Goal: Task Accomplishment & Management: Use online tool/utility

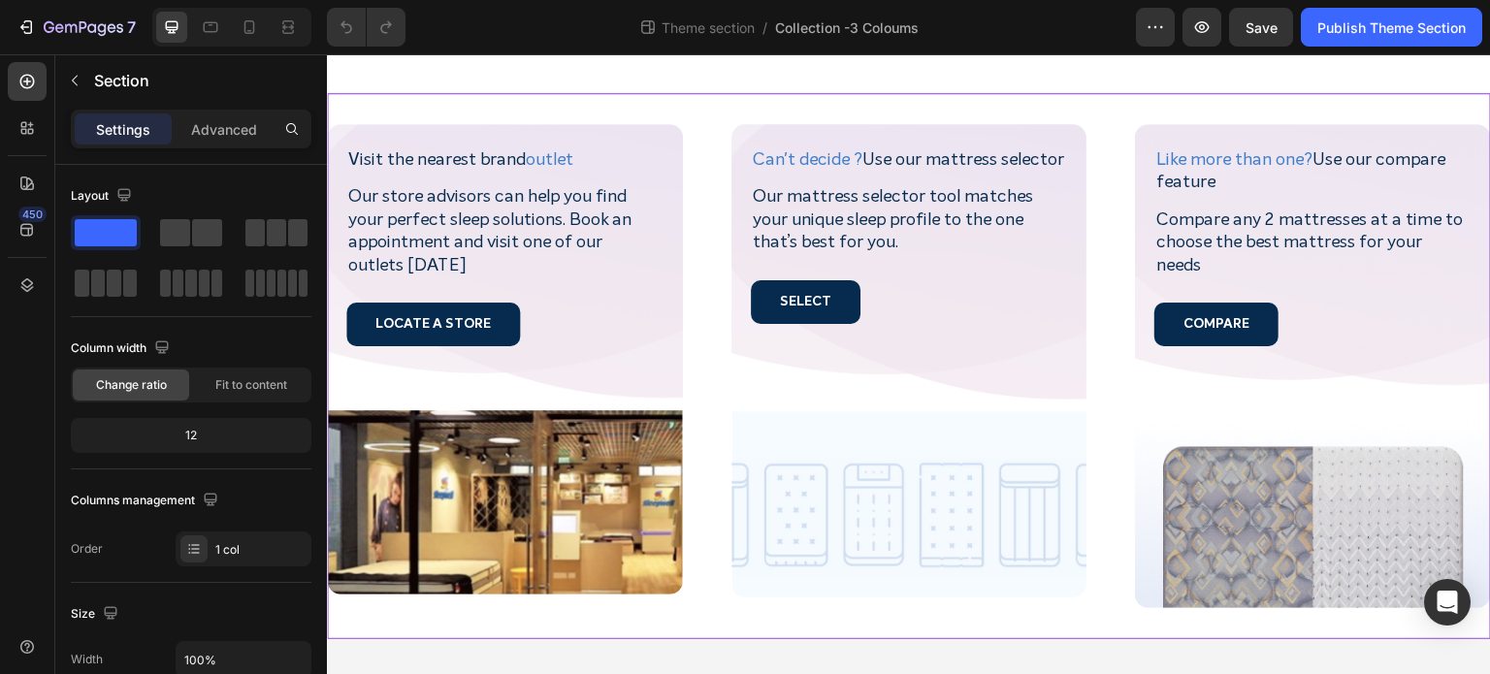
click at [1134, 99] on div "Visit the nearest brand outlet Heading Our store advisors can help you find you…" at bounding box center [909, 366] width 1164 height 546
click at [1146, 108] on div "Visit the nearest brand outlet Heading Our store advisors can help you find you…" at bounding box center [909, 366] width 1164 height 546
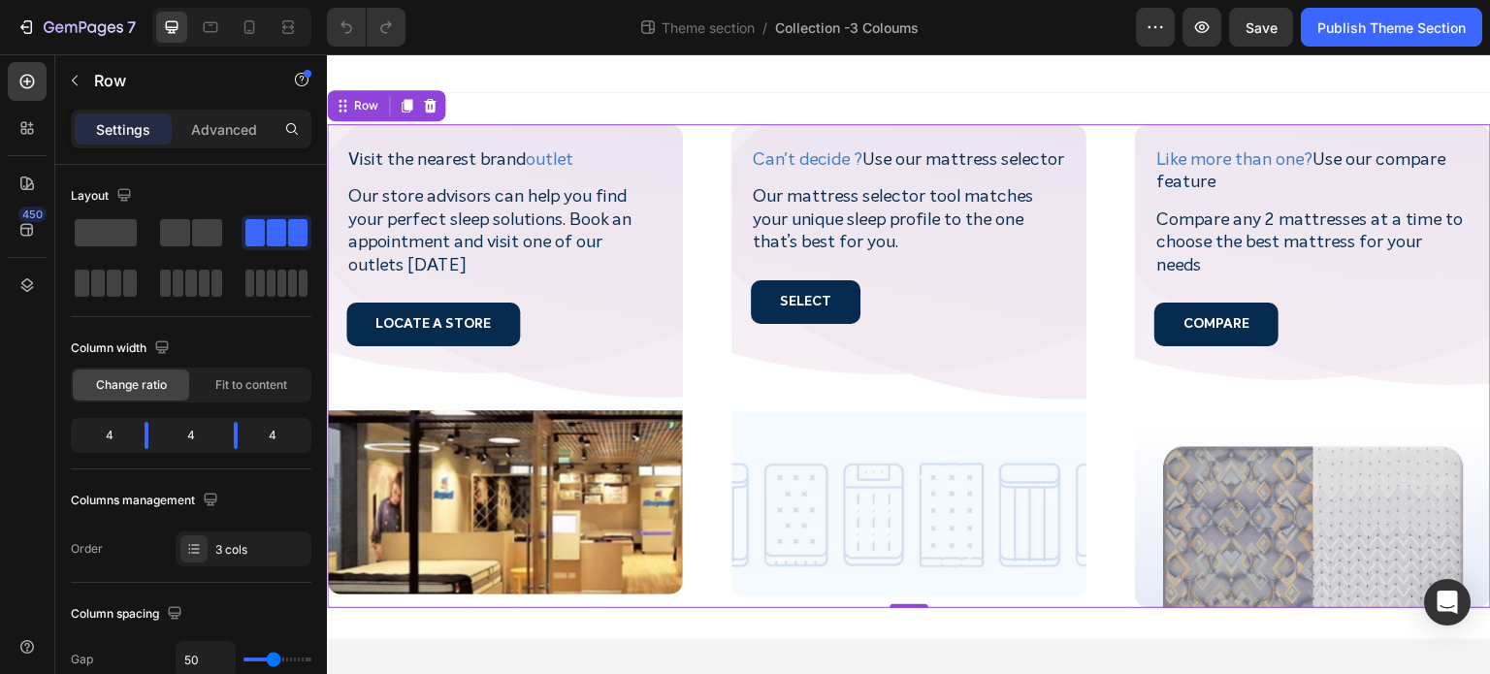
click at [714, 342] on div "Visit the nearest brand outlet Heading Our store advisors can help you find you…" at bounding box center [909, 366] width 1164 height 484
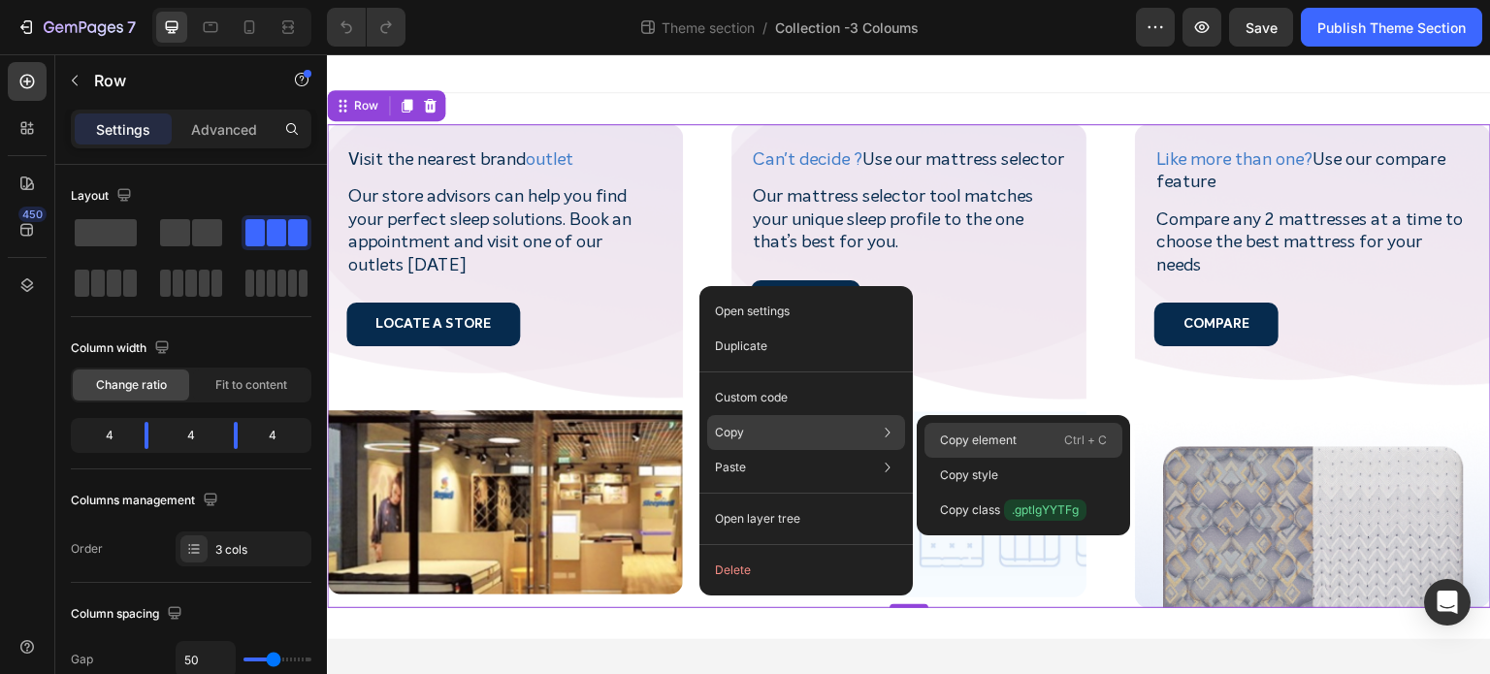
click at [966, 441] on p "Copy element" at bounding box center [978, 440] width 77 height 17
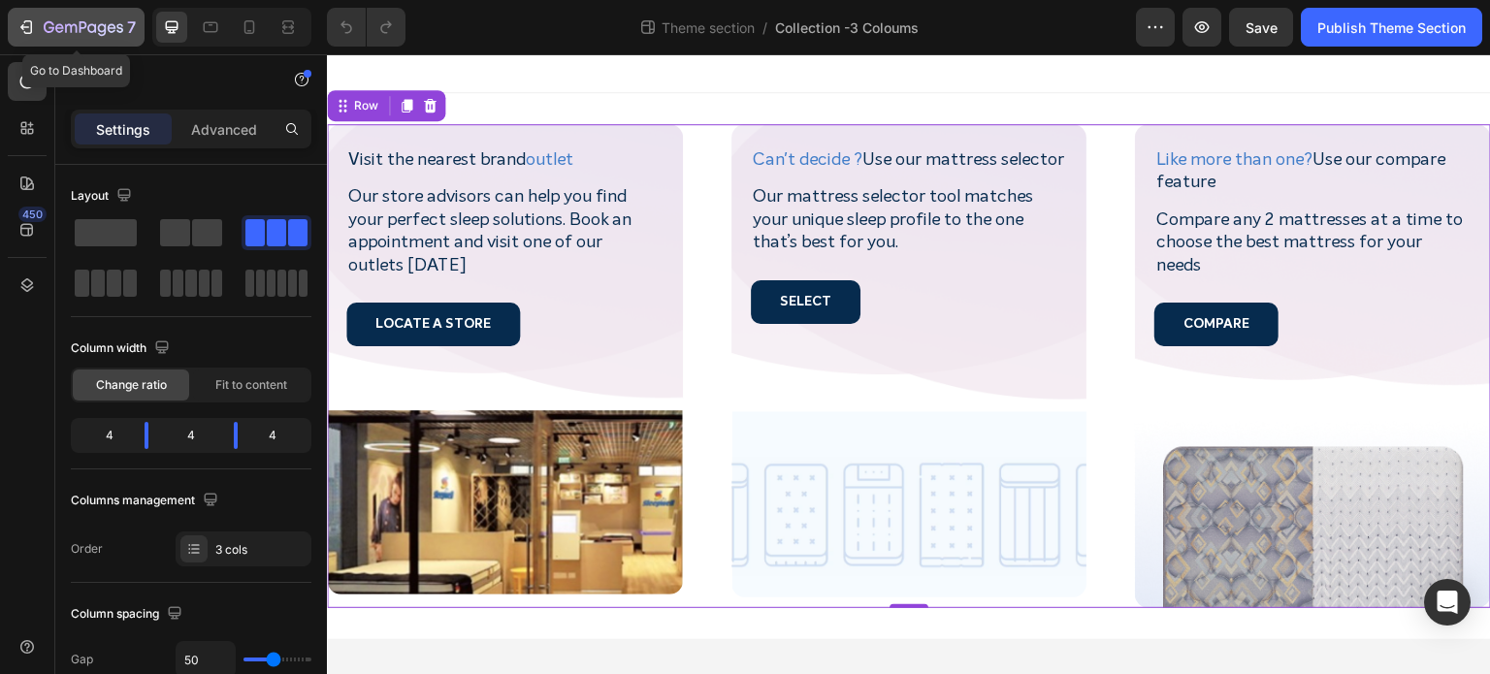
click at [19, 22] on icon "button" at bounding box center [25, 26] width 19 height 19
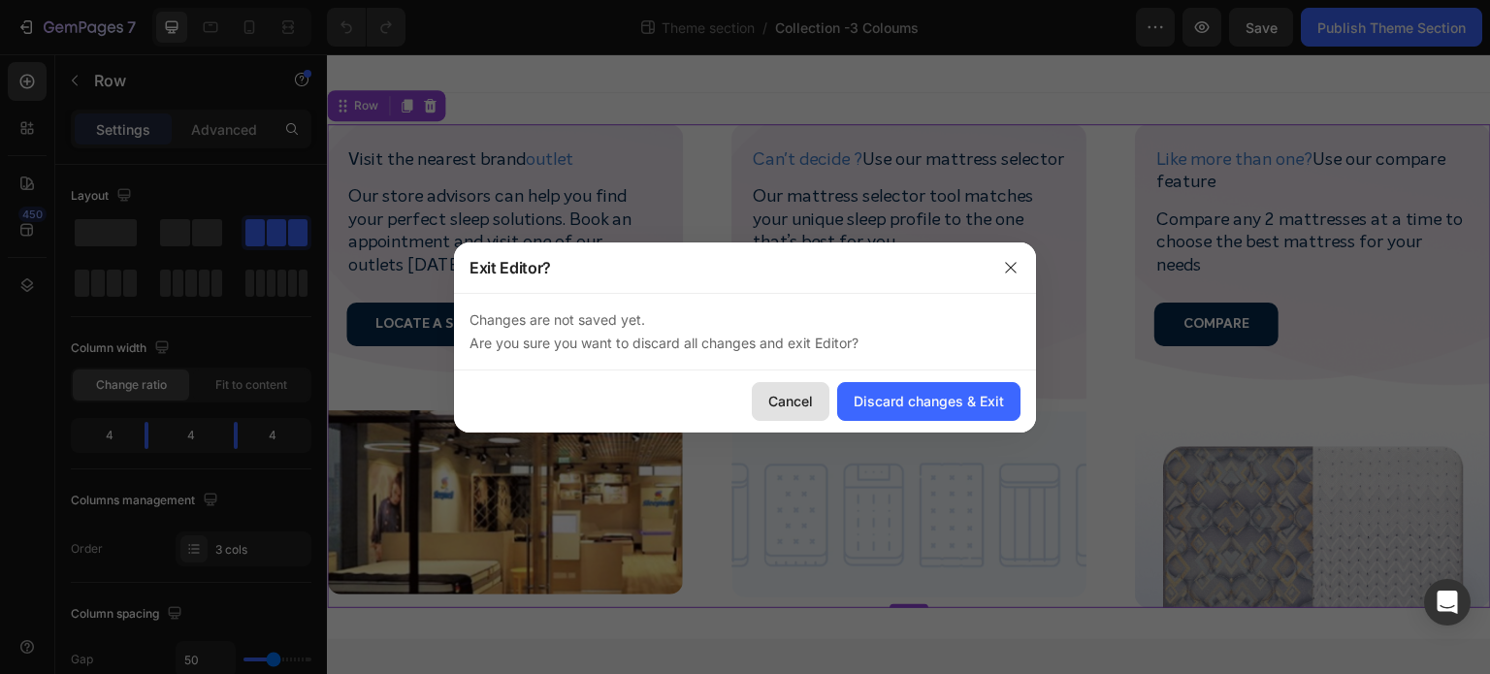
click at [785, 406] on div "Cancel" at bounding box center [790, 401] width 45 height 20
click at [932, 402] on div "Discard changes & Exit" at bounding box center [929, 401] width 150 height 20
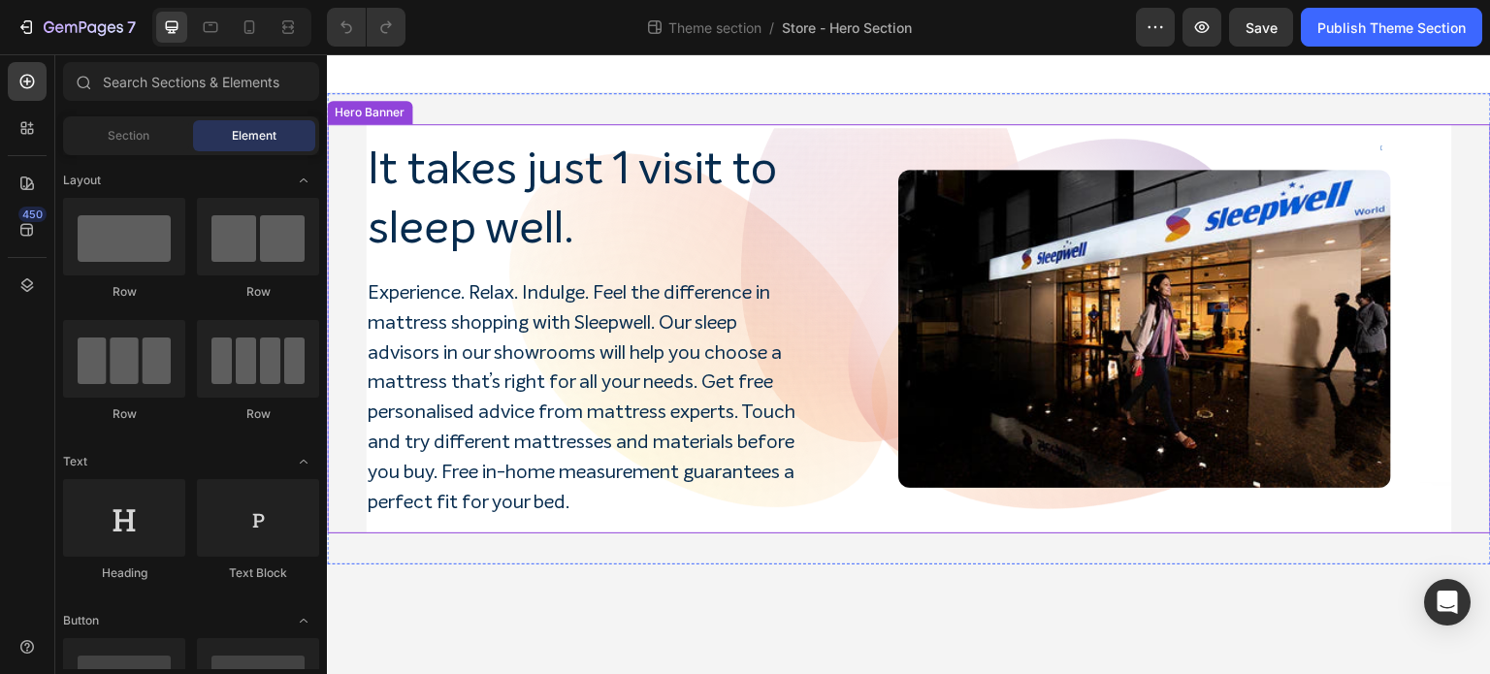
click at [982, 139] on div "Image" at bounding box center [1144, 329] width 616 height 381
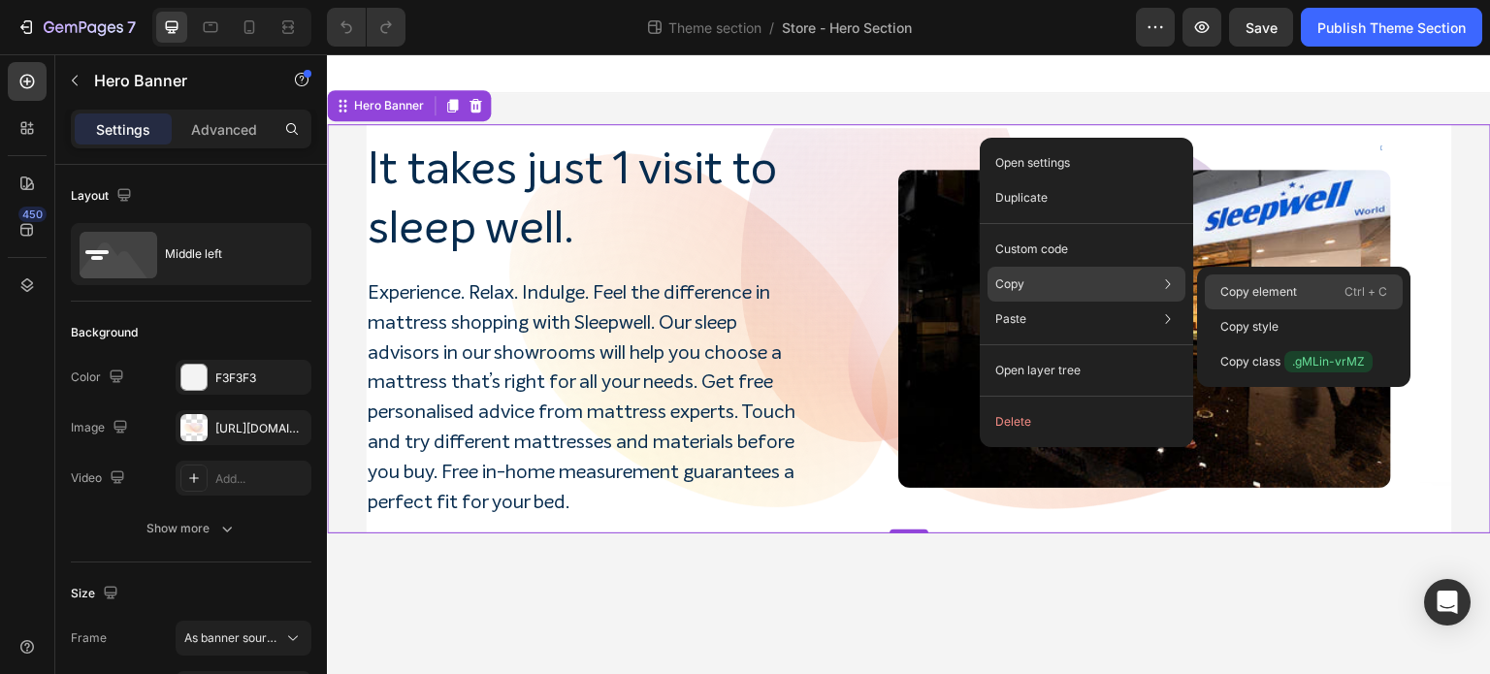
click at [1258, 293] on p "Copy element" at bounding box center [1259, 291] width 77 height 17
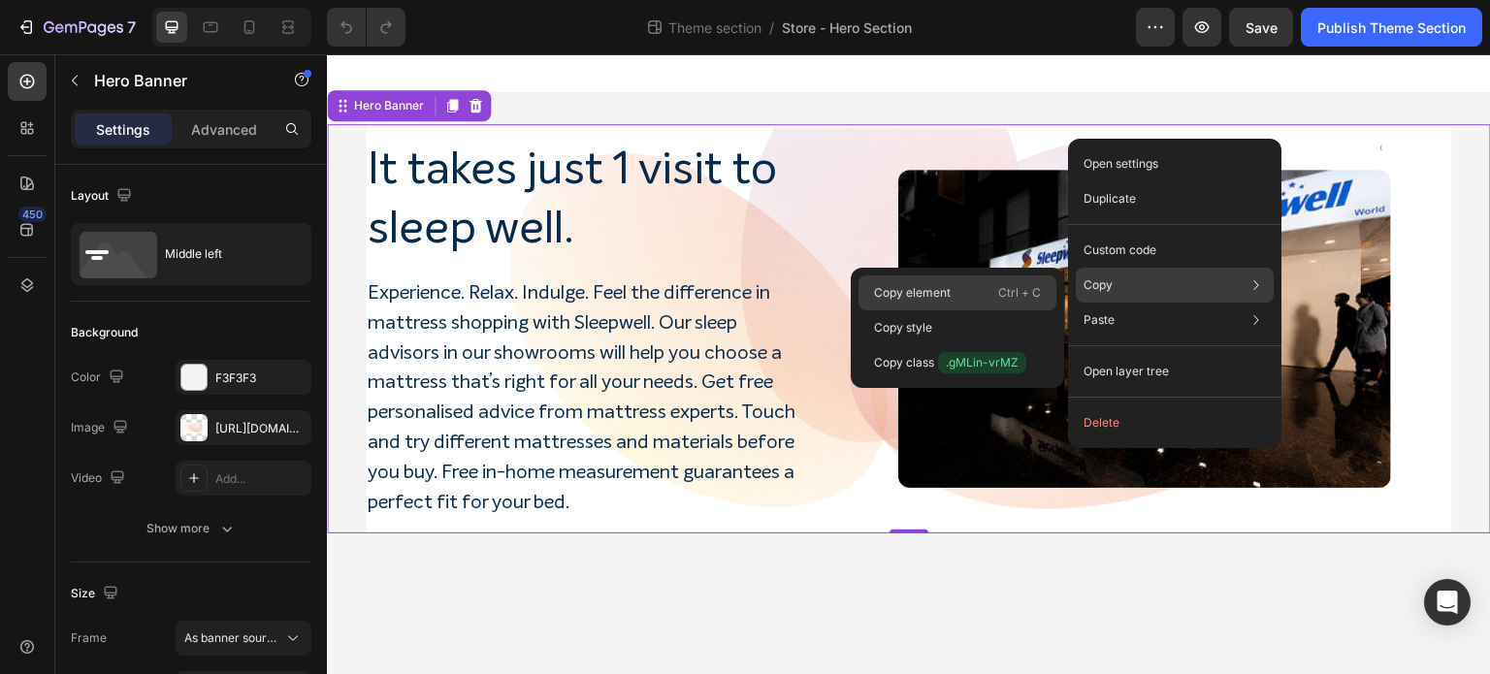
click at [935, 294] on p "Copy element" at bounding box center [912, 292] width 77 height 17
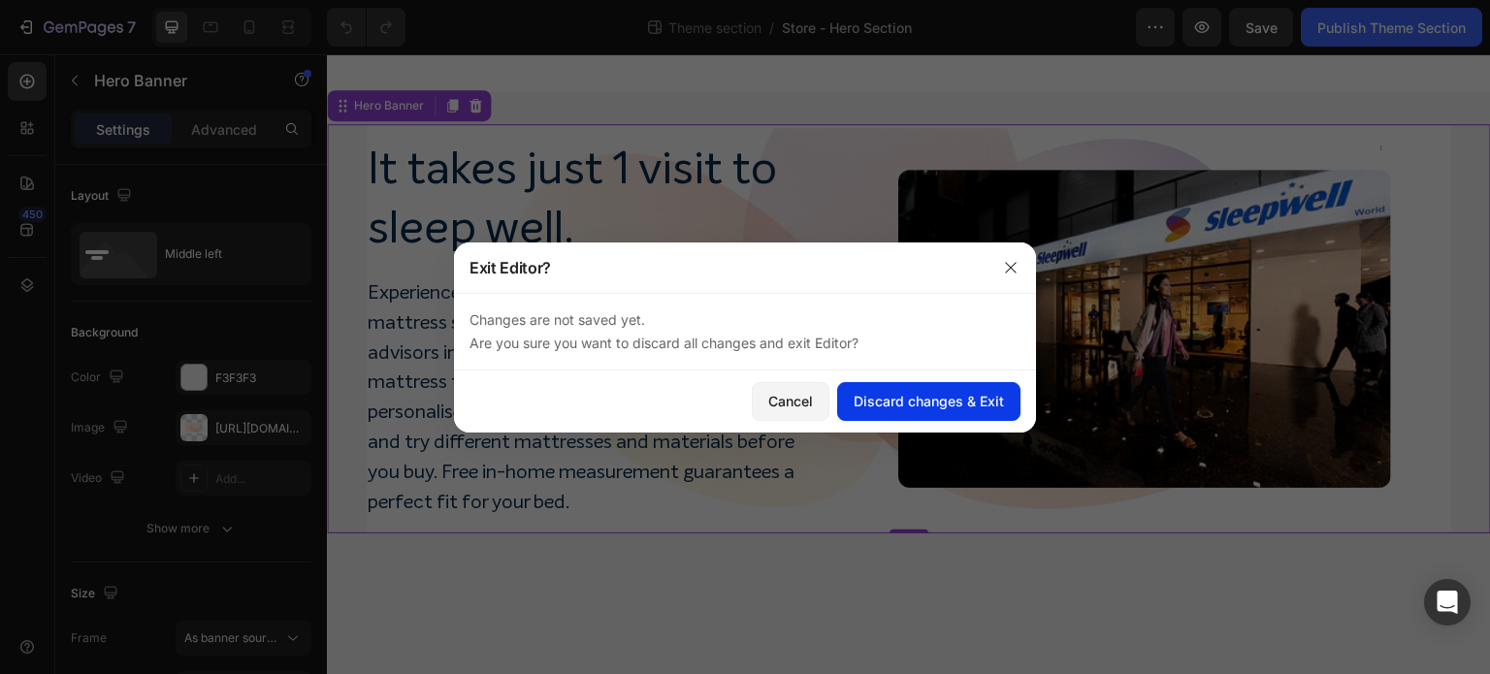
click at [919, 401] on div "Discard changes & Exit" at bounding box center [929, 401] width 150 height 20
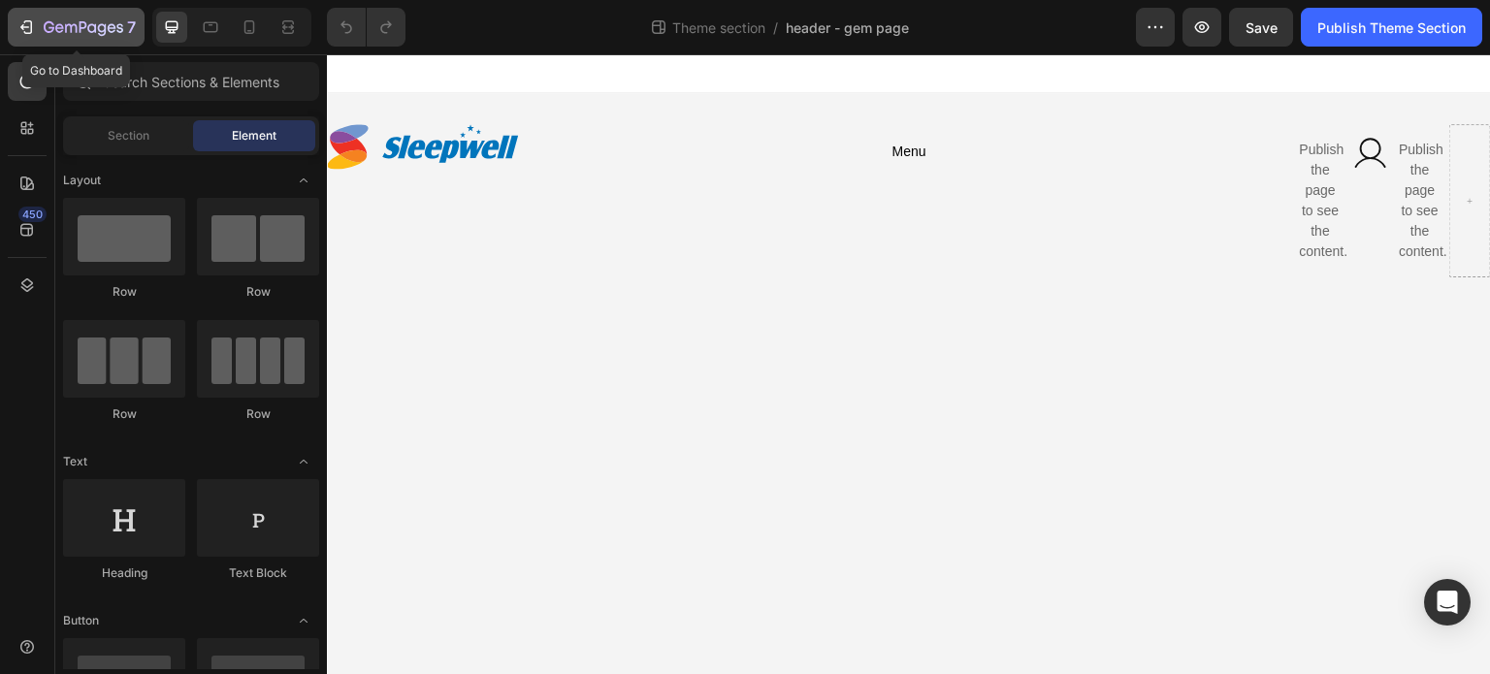
click at [29, 26] on icon "button" at bounding box center [25, 26] width 19 height 19
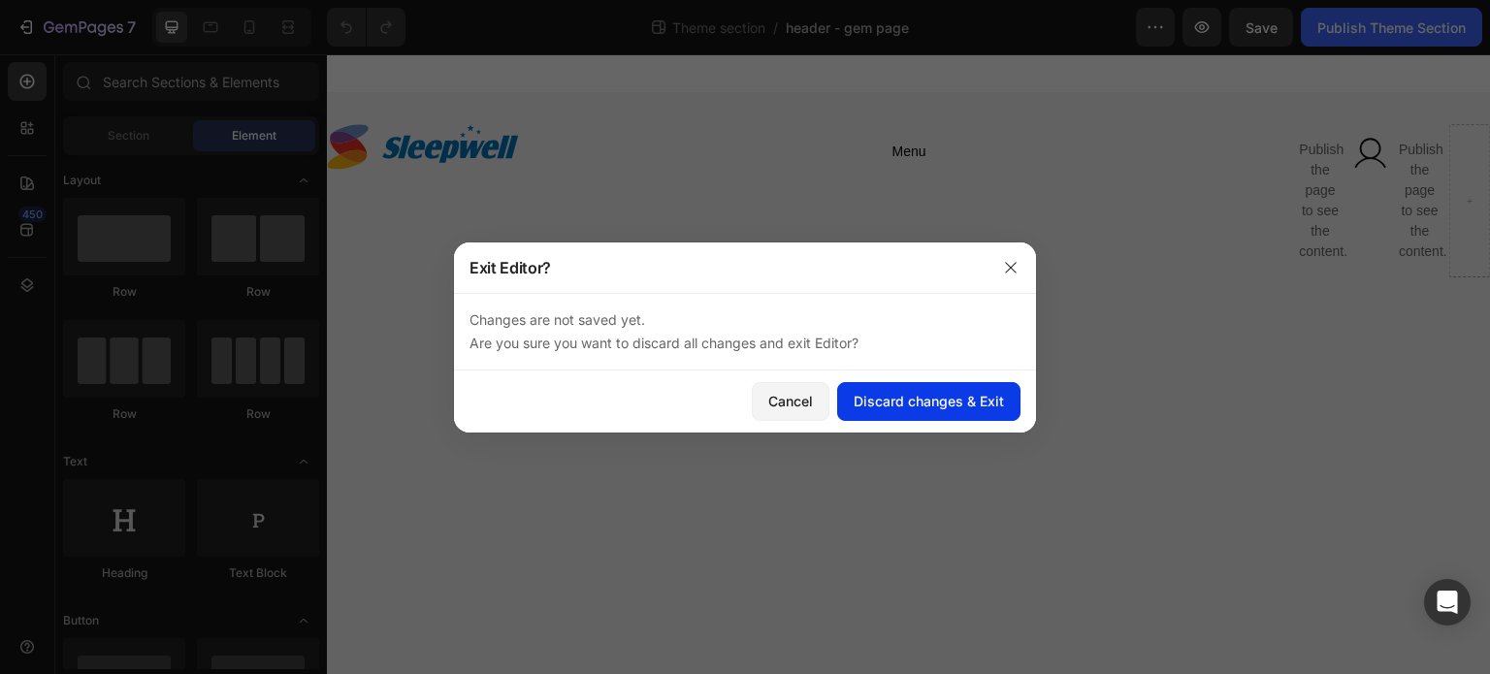
click at [920, 410] on div "Discard changes & Exit" at bounding box center [929, 401] width 150 height 20
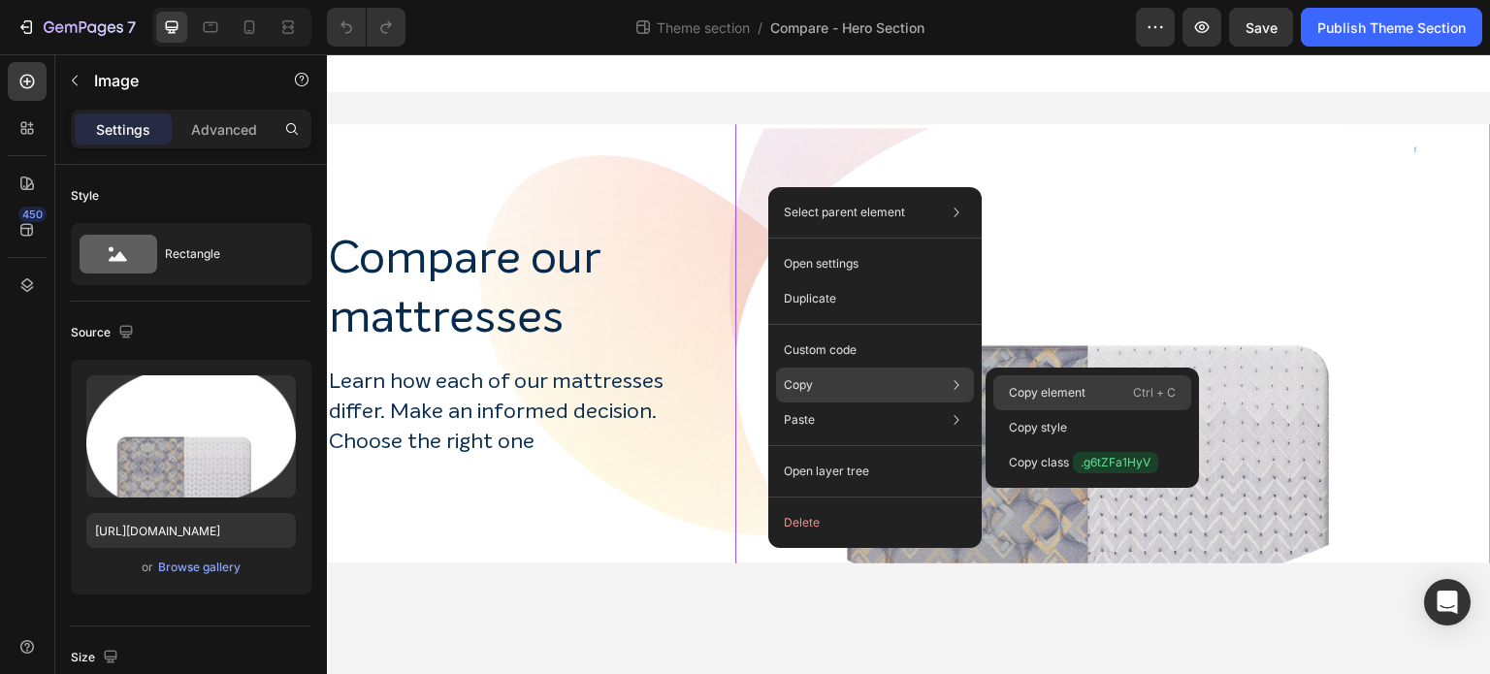
click at [1051, 387] on p "Copy element" at bounding box center [1047, 392] width 77 height 17
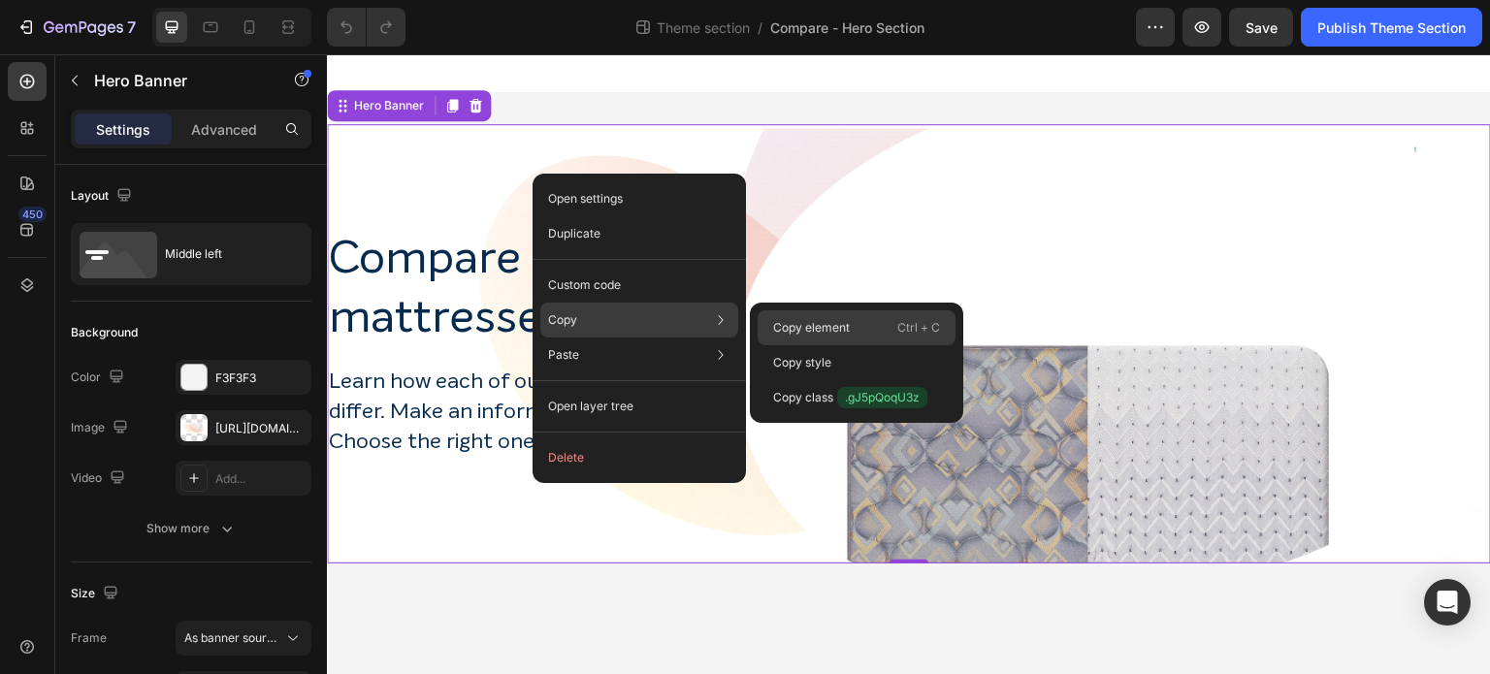
click at [810, 332] on p "Copy element" at bounding box center [811, 327] width 77 height 17
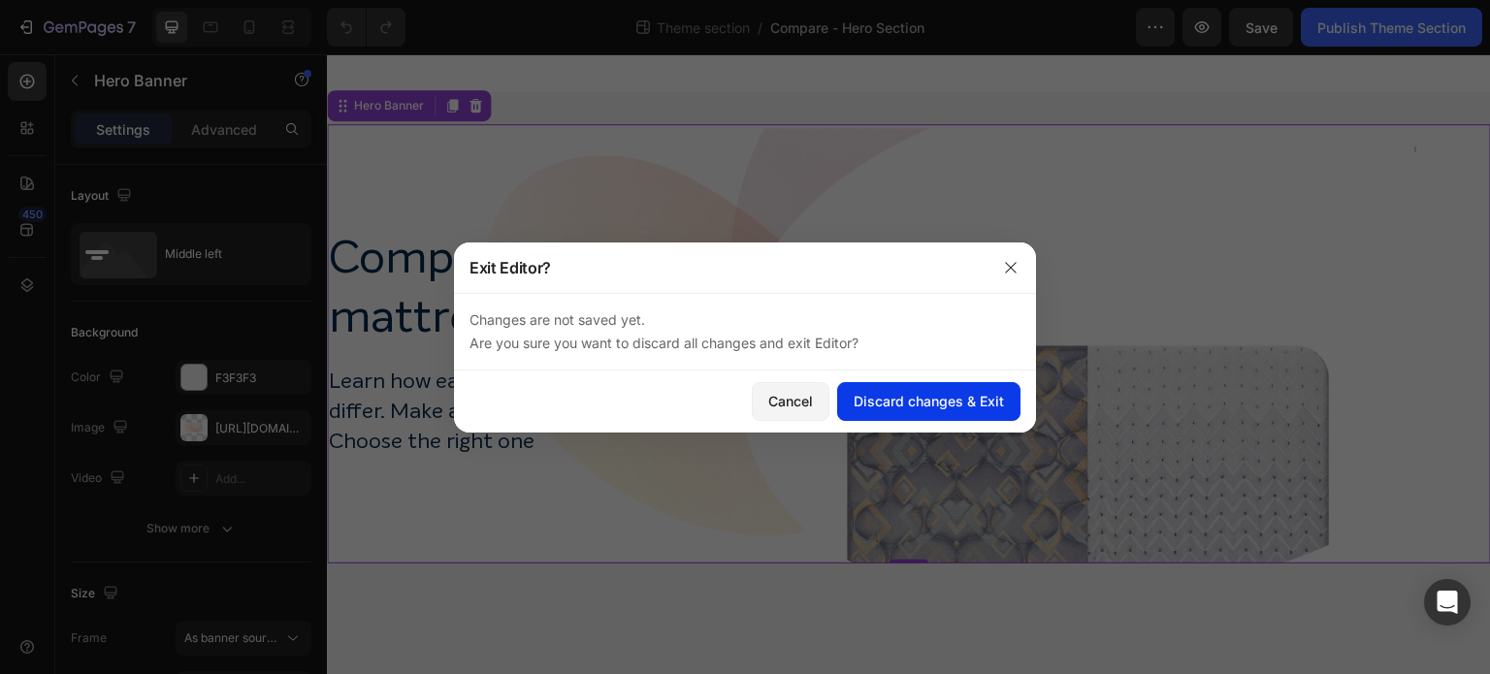
click at [904, 409] on div "Discard changes & Exit" at bounding box center [929, 401] width 150 height 20
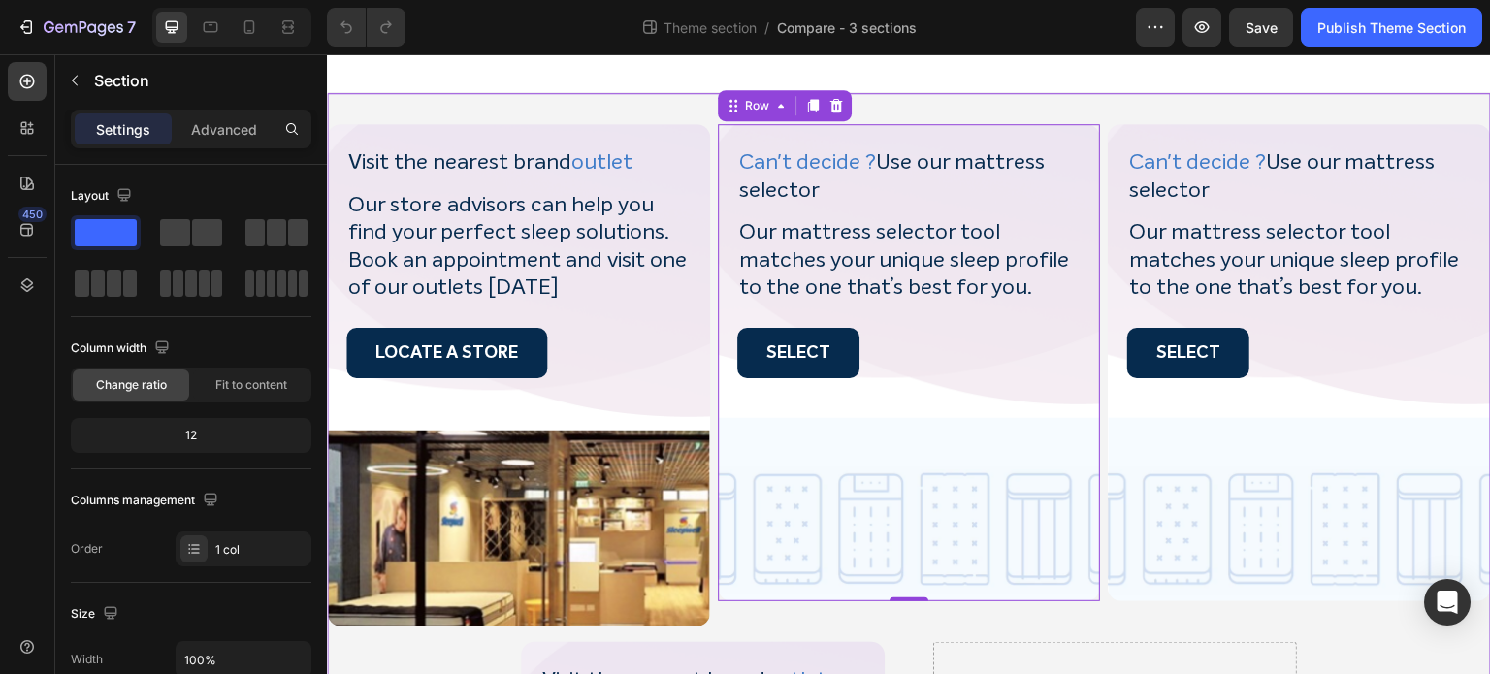
click at [577, 121] on div "Visit the nearest brand outlet Heading Our store advisors can help you find you…" at bounding box center [909, 672] width 1164 height 1158
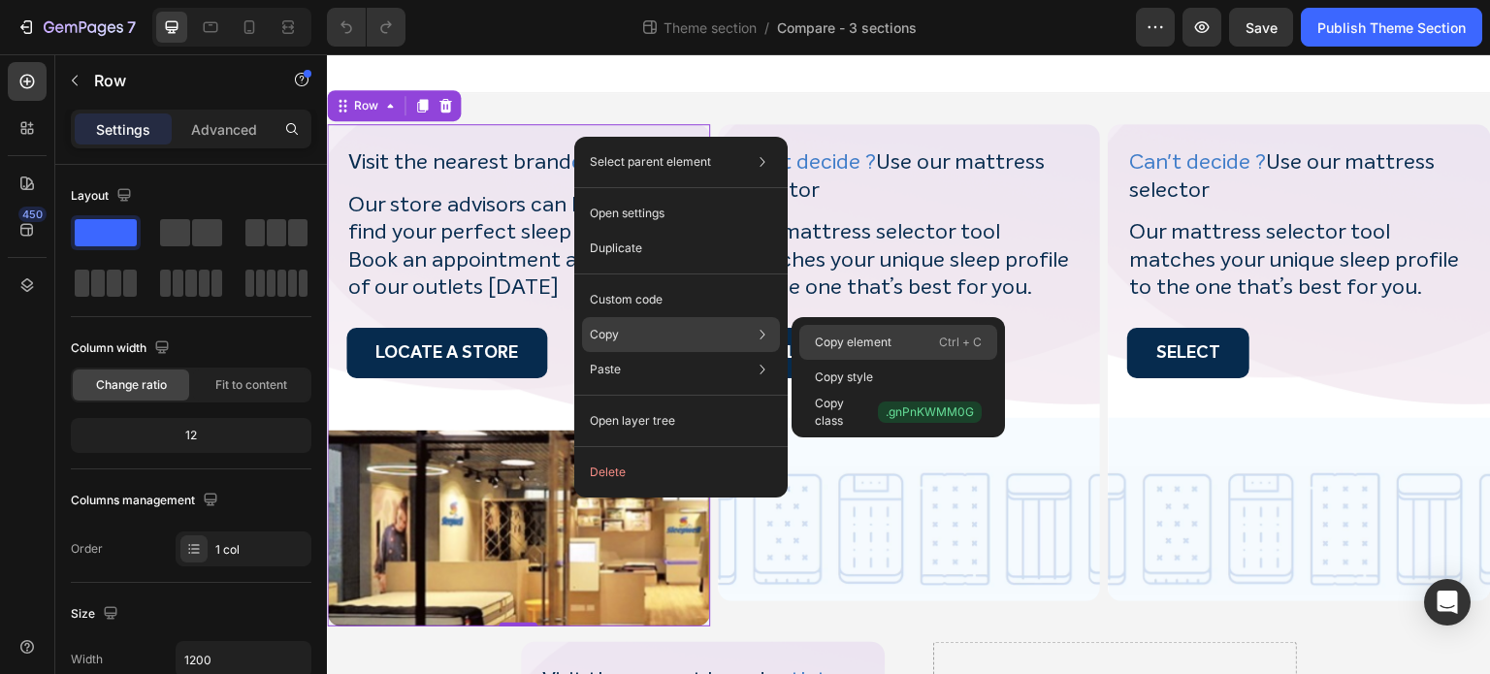
click at [869, 337] on p "Copy element" at bounding box center [853, 342] width 77 height 17
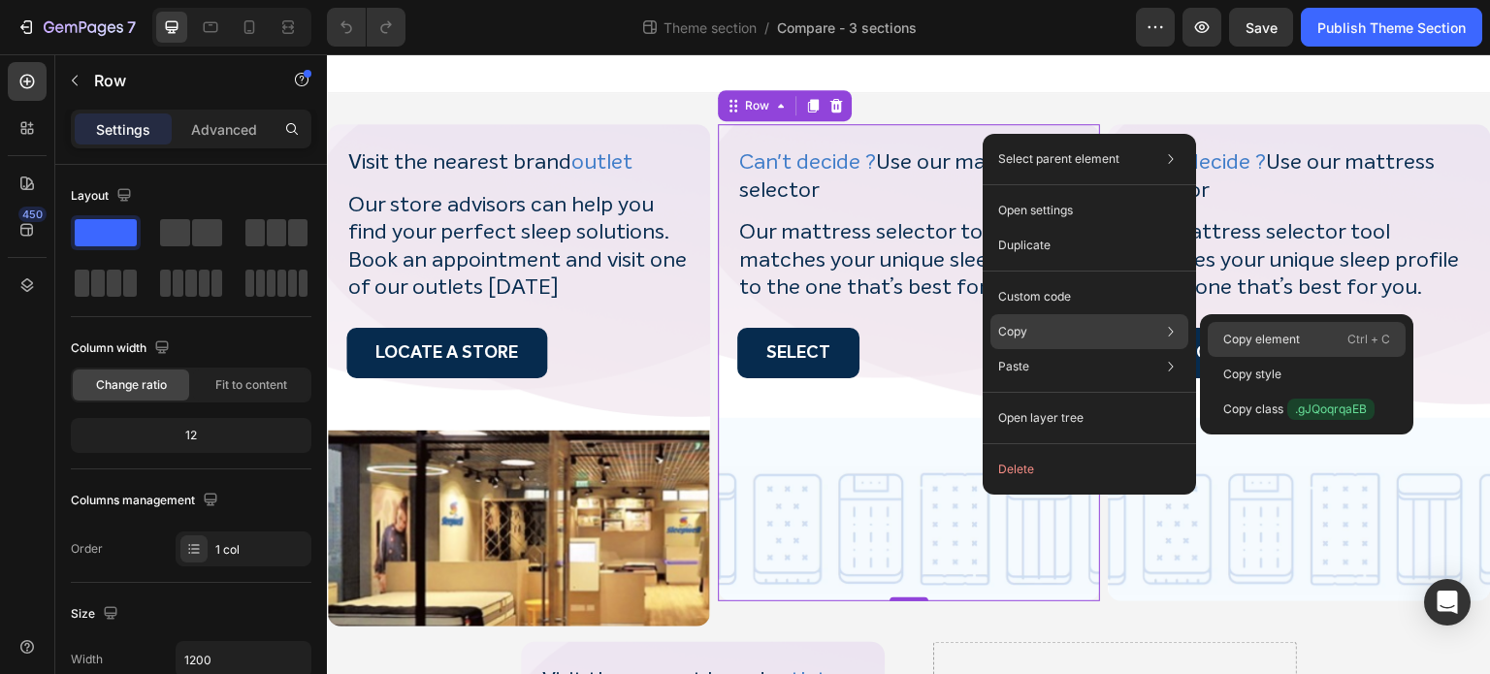
click at [1271, 344] on p "Copy element" at bounding box center [1262, 339] width 77 height 17
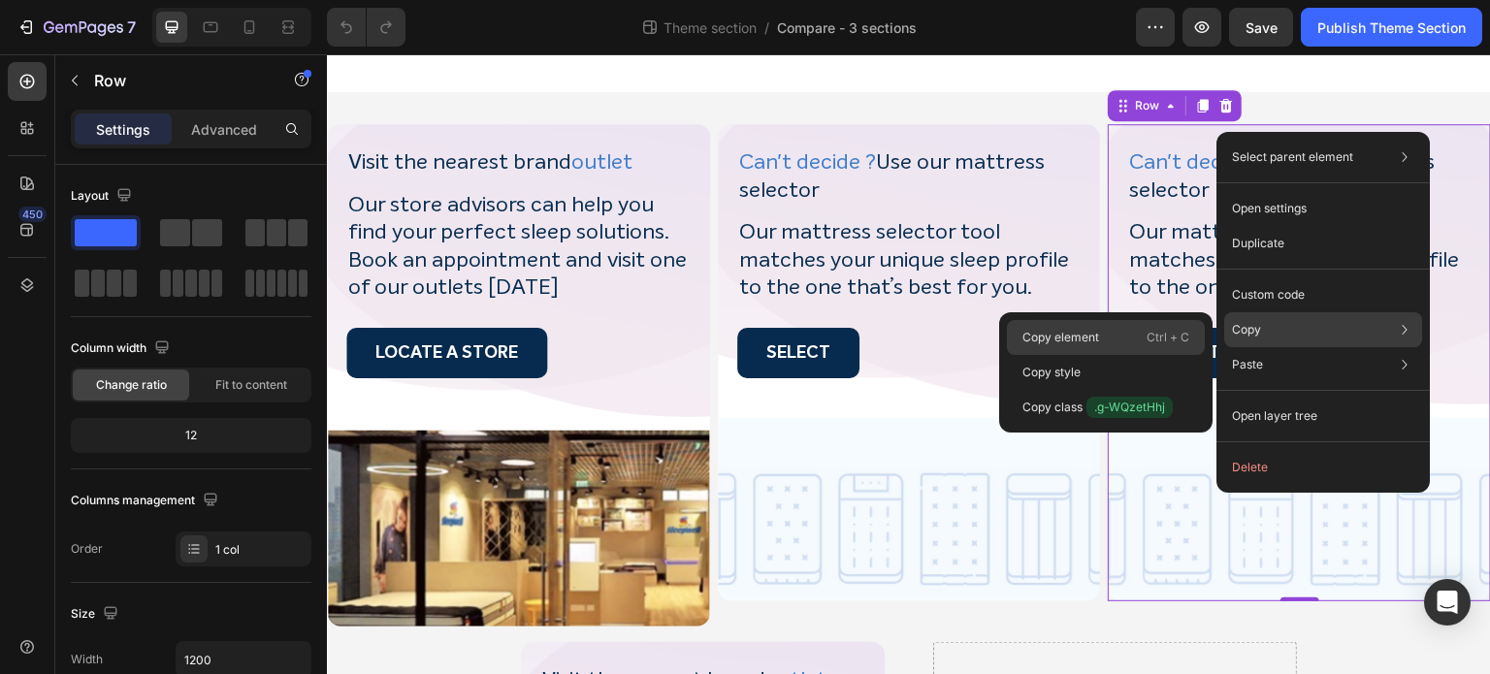
click at [1052, 323] on div "Copy element Ctrl + C" at bounding box center [1106, 337] width 198 height 35
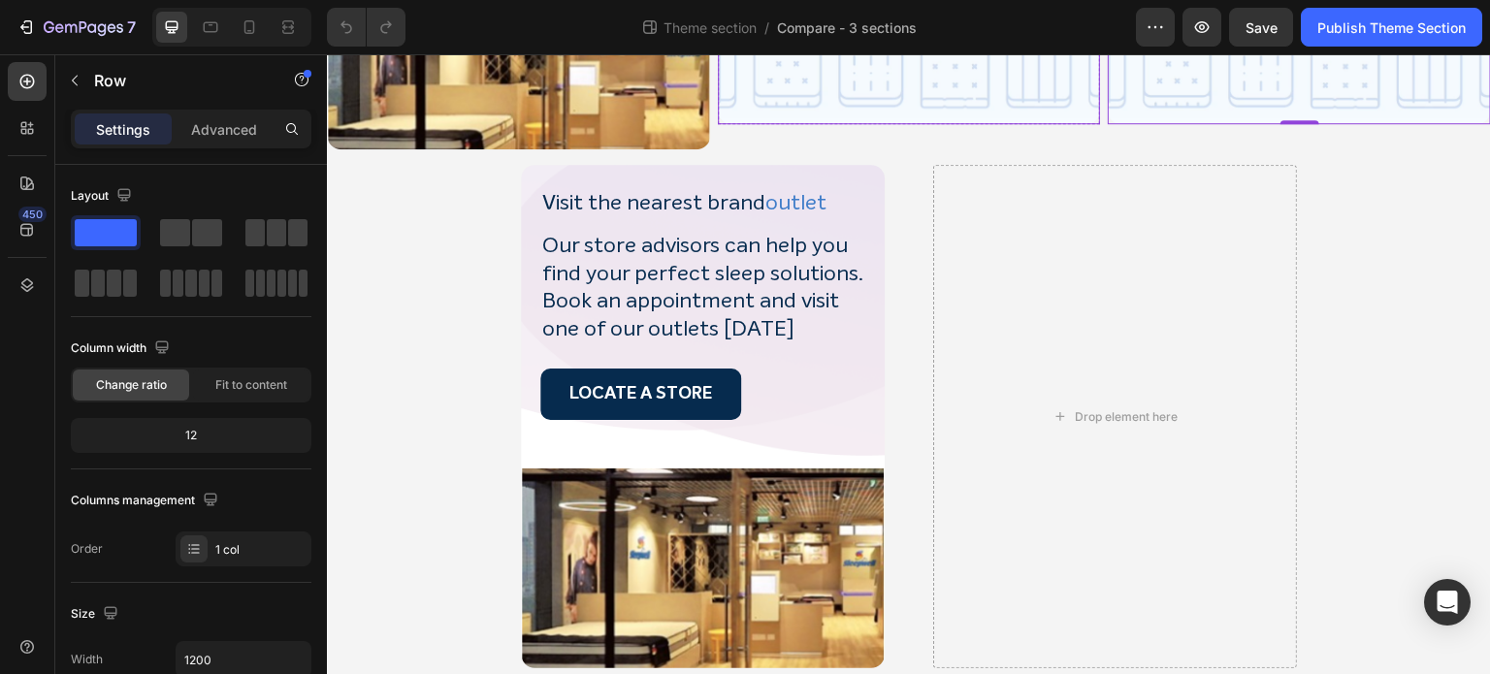
scroll to position [480, 0]
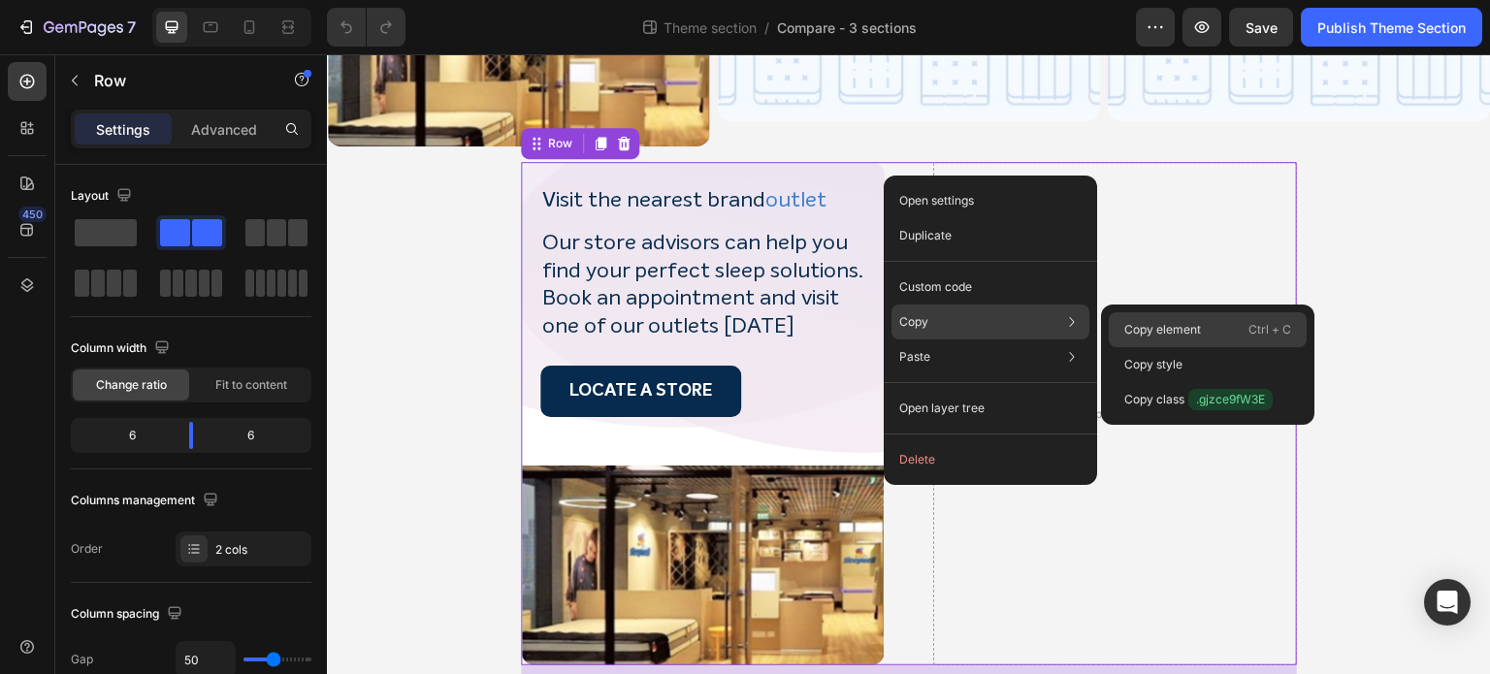
click at [1162, 332] on p "Copy element" at bounding box center [1163, 329] width 77 height 17
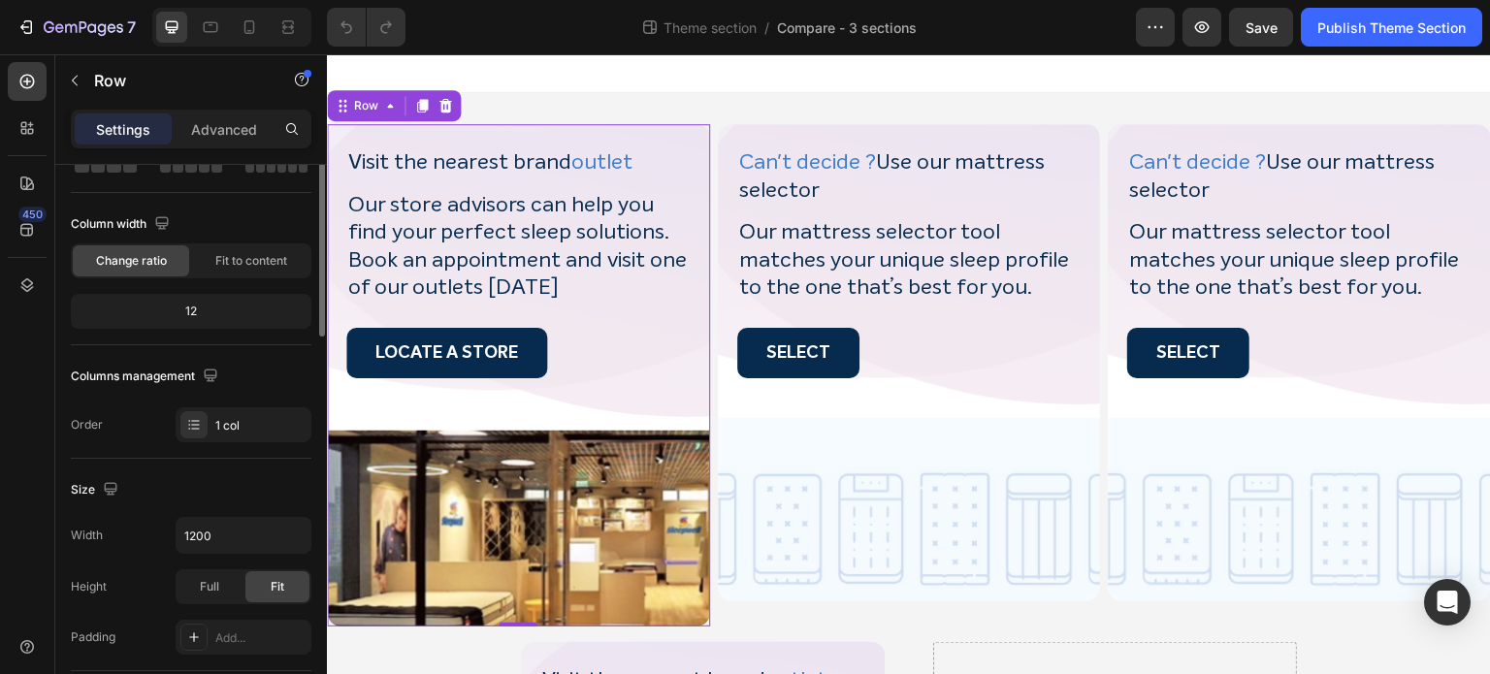
scroll to position [0, 0]
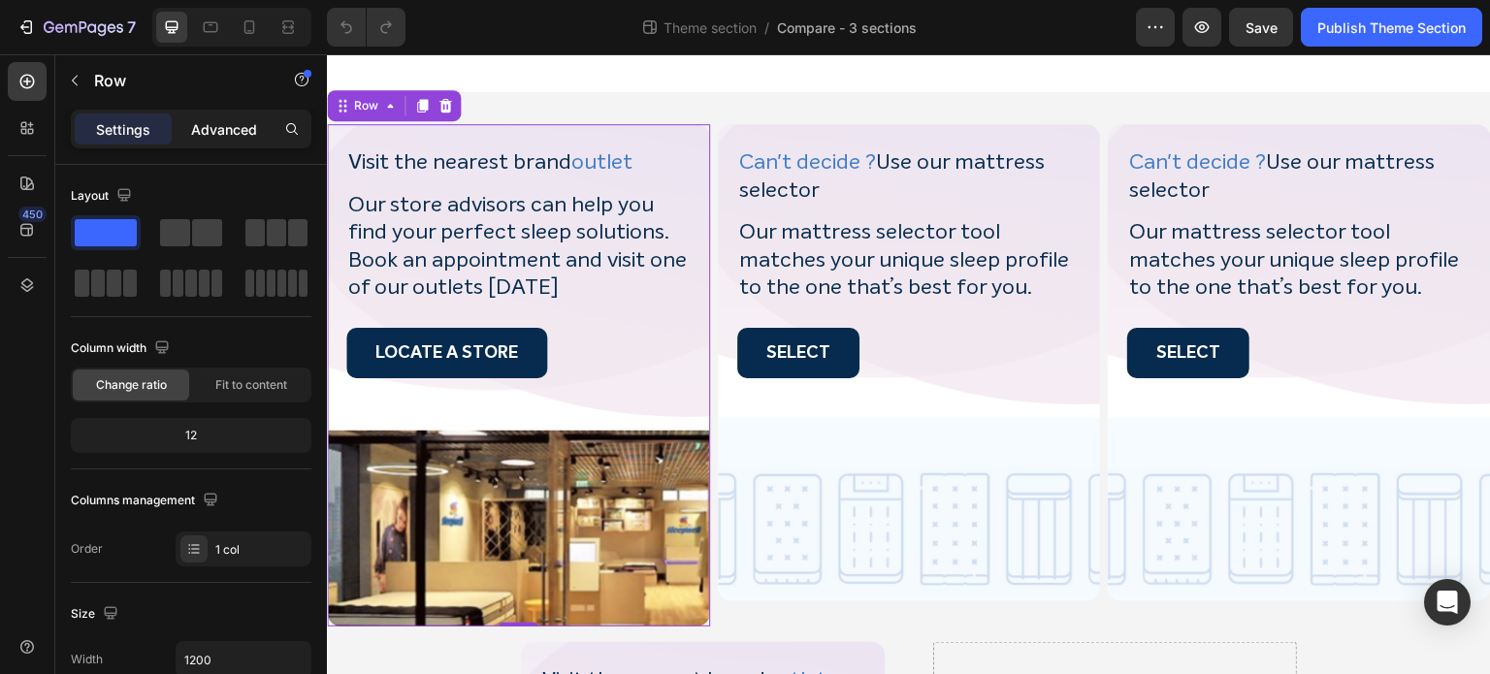
click at [229, 123] on p "Advanced" at bounding box center [224, 129] width 66 height 20
click at [1096, 119] on div "Visit the nearest brand outlet Heading Our store advisors can help you find you…" at bounding box center [909, 672] width 1164 height 1158
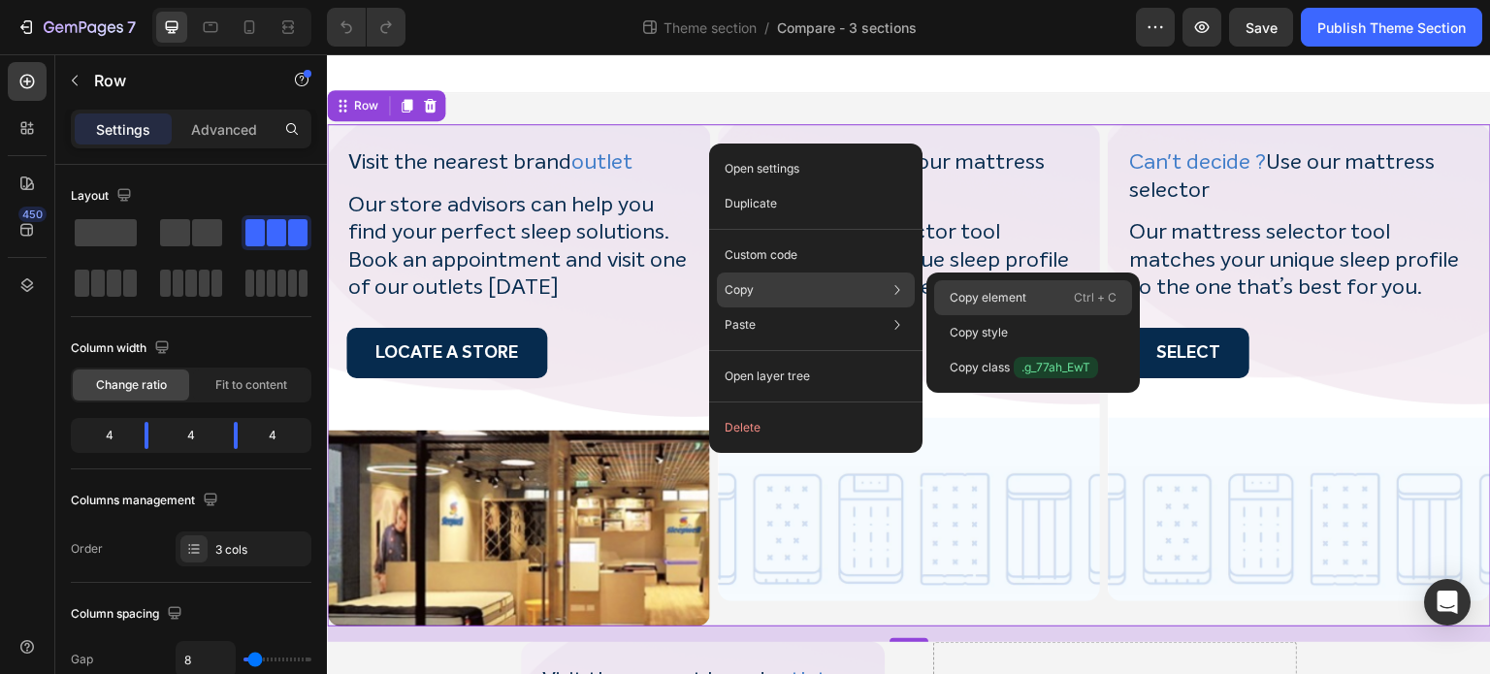
click at [995, 298] on p "Copy element" at bounding box center [988, 297] width 77 height 17
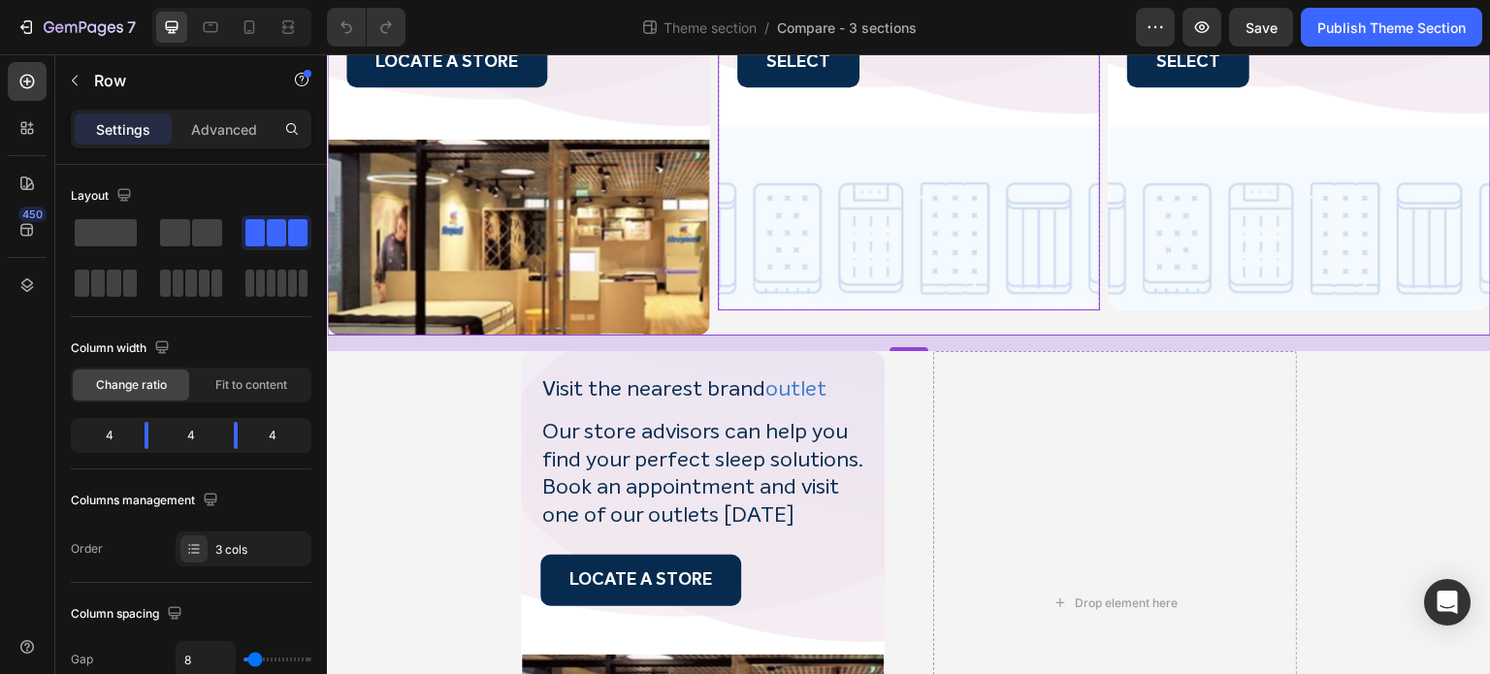
scroll to position [297, 0]
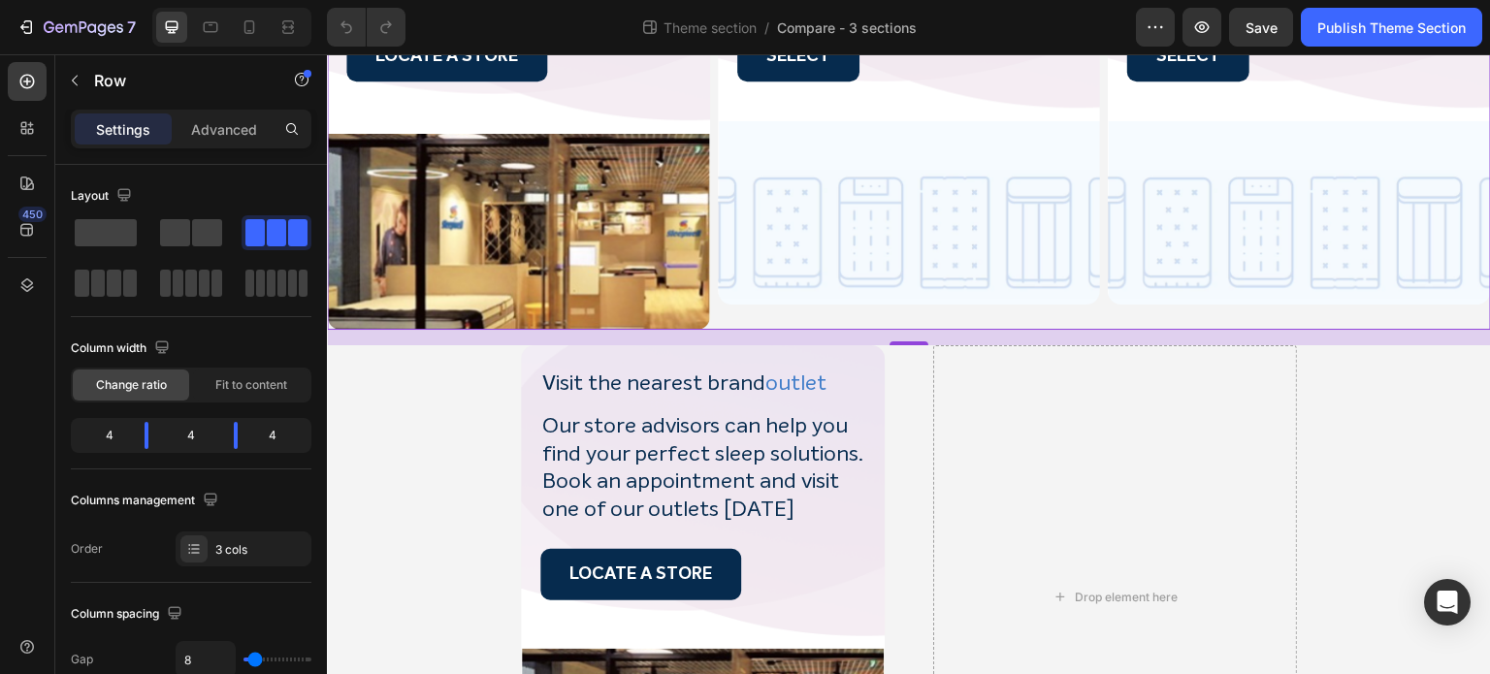
click at [413, 342] on div "16" at bounding box center [909, 338] width 1164 height 16
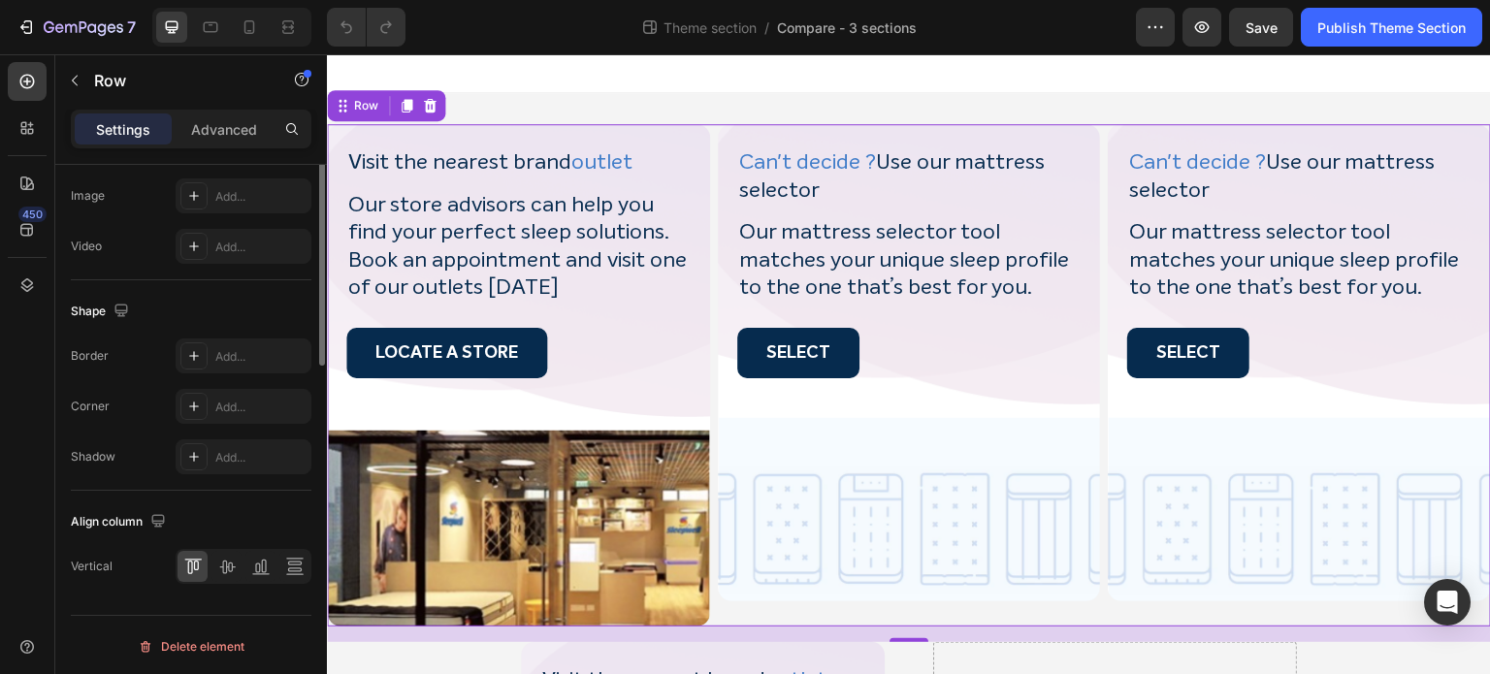
scroll to position [0, 0]
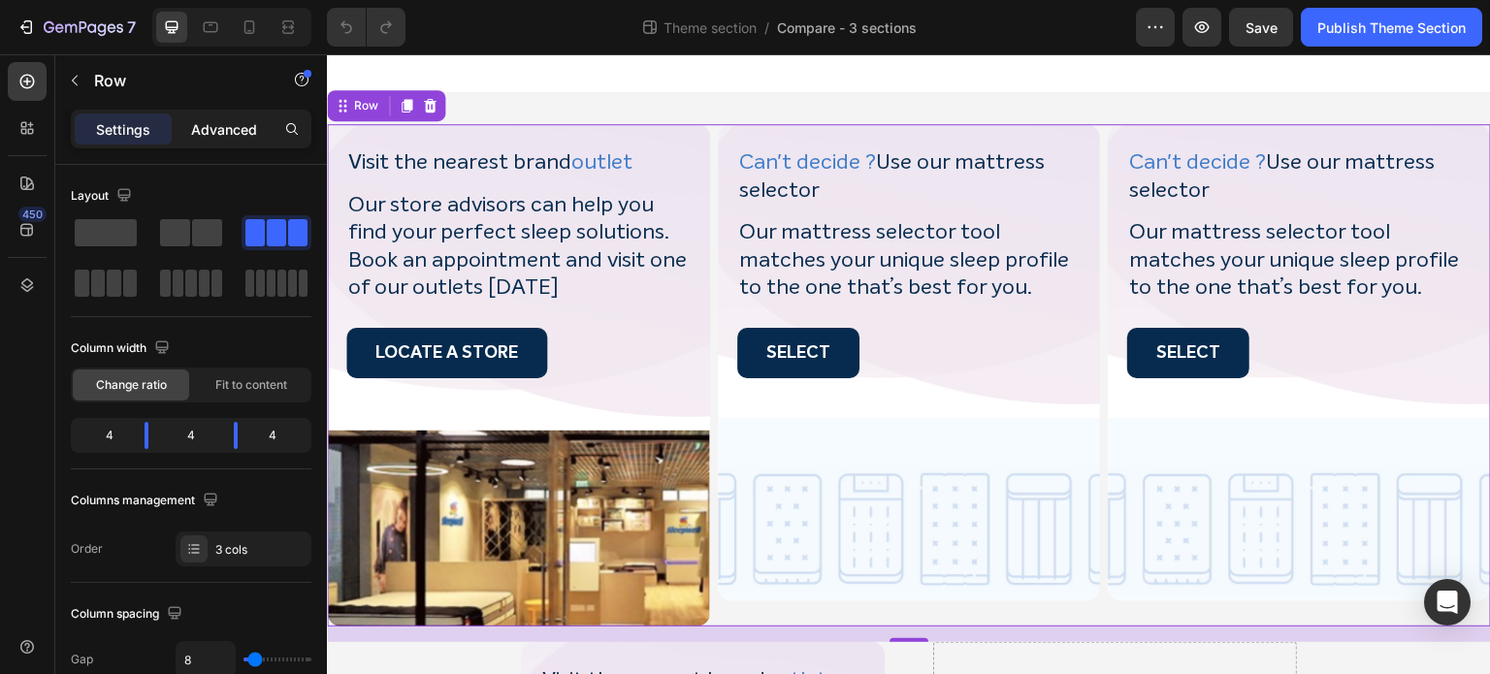
click at [207, 131] on p "Advanced" at bounding box center [224, 129] width 66 height 20
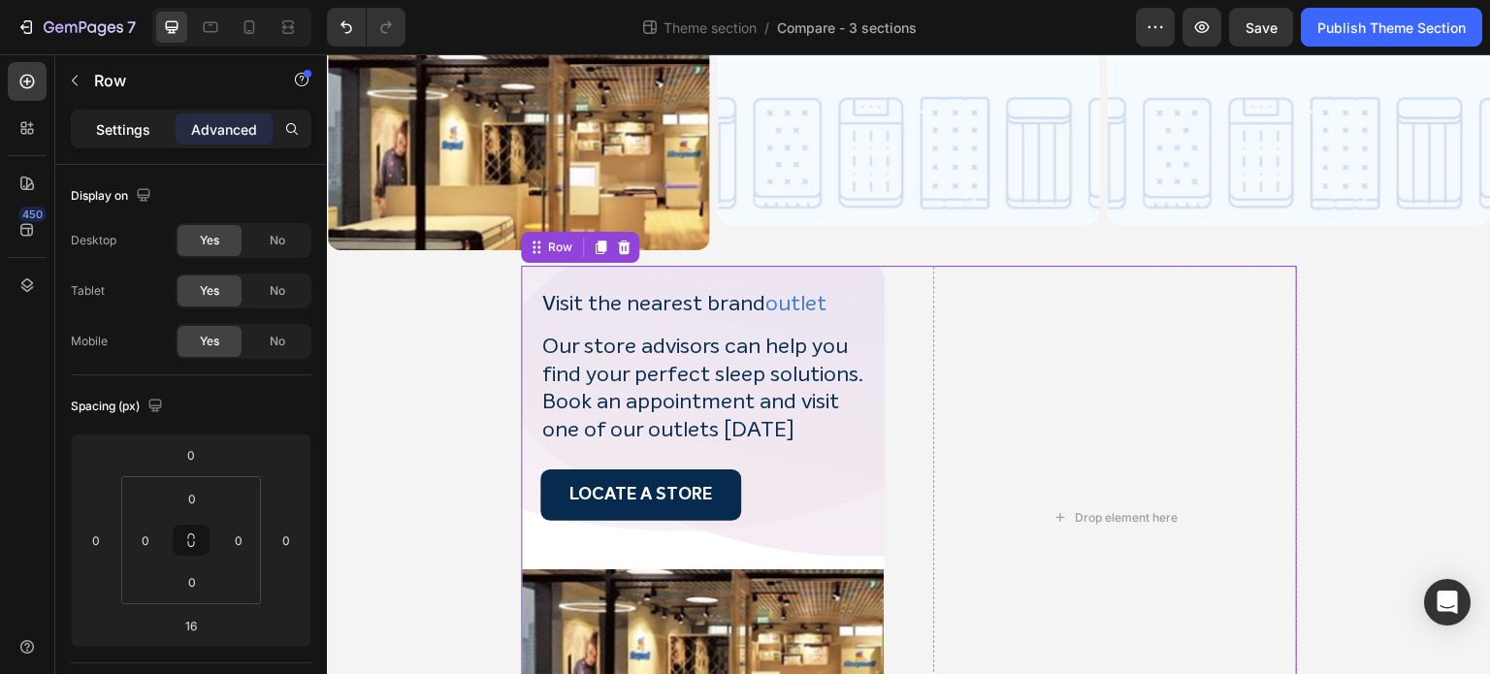
click at [119, 117] on div "Settings" at bounding box center [123, 129] width 97 height 31
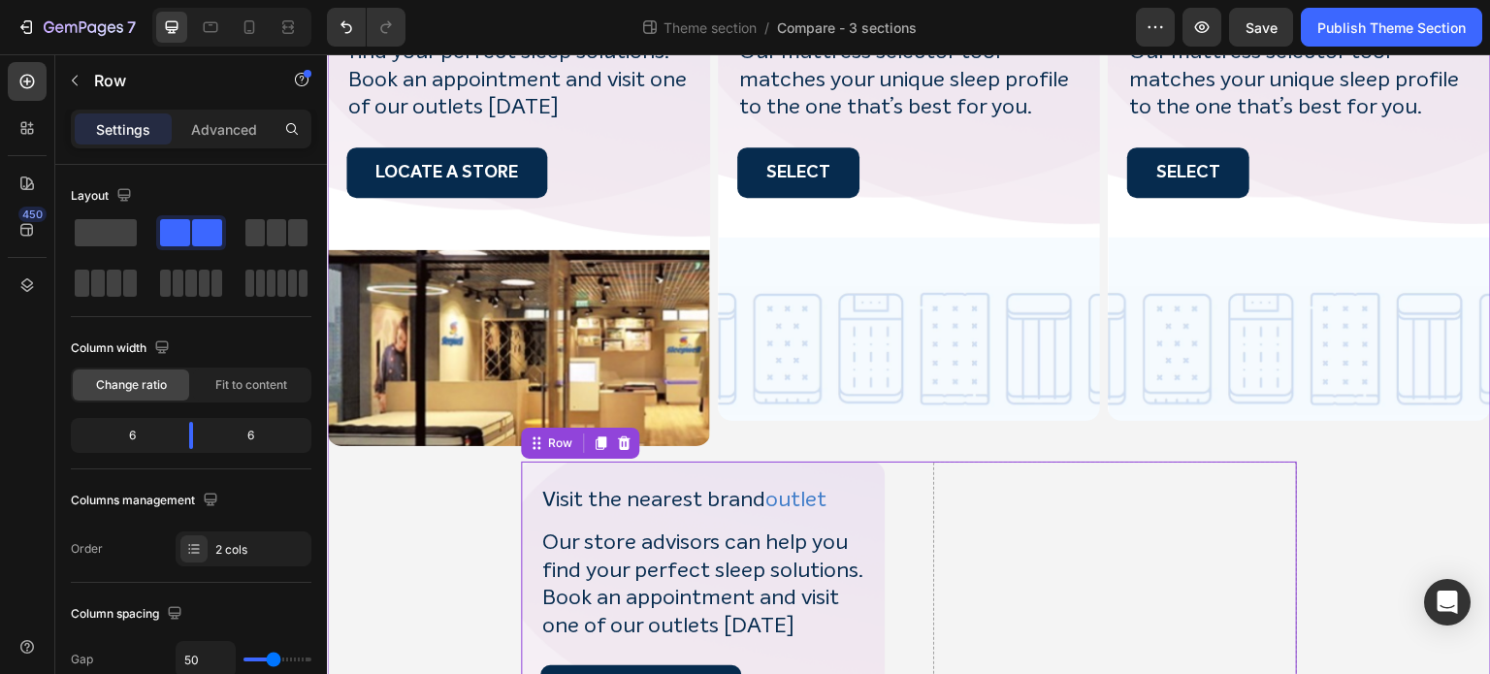
scroll to position [147, 0]
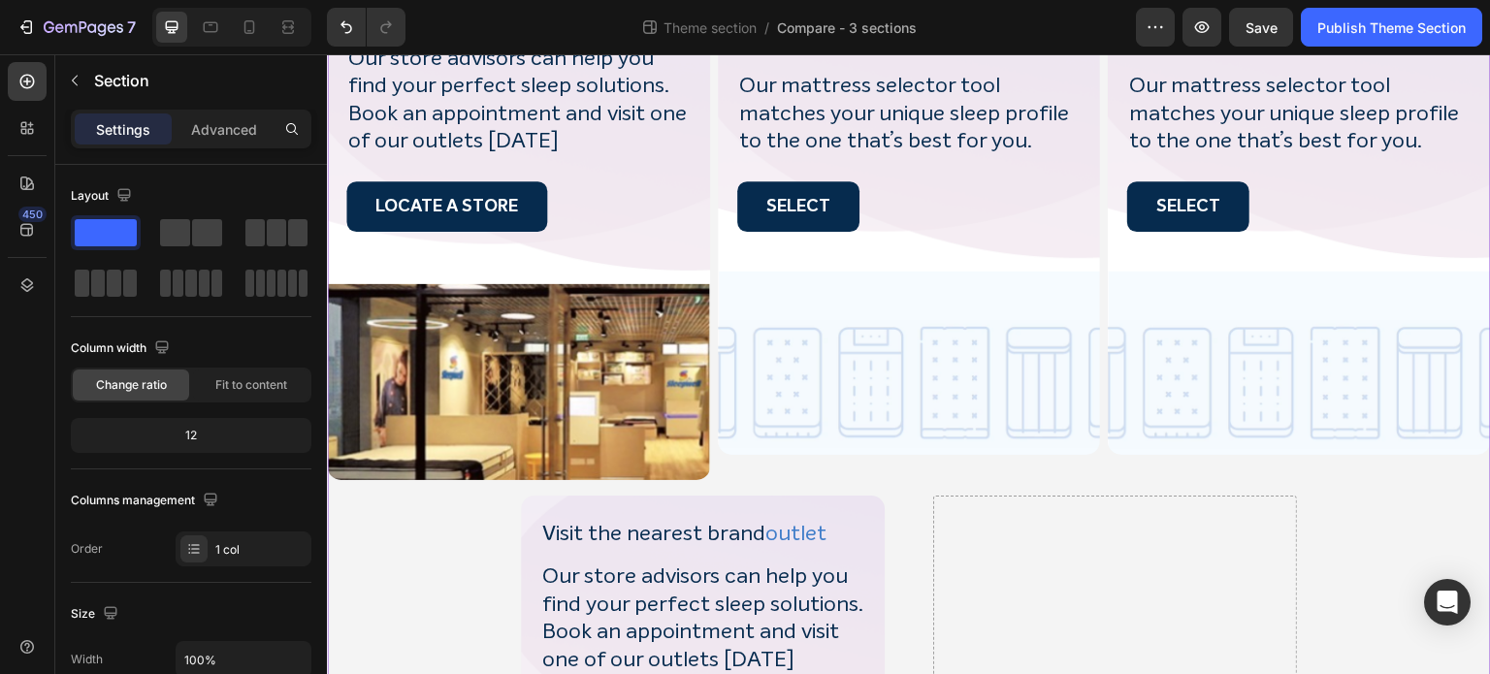
click at [427, 641] on div "Visit the nearest brand outlet Heading Our store advisors can help you find you…" at bounding box center [909, 525] width 1164 height 1095
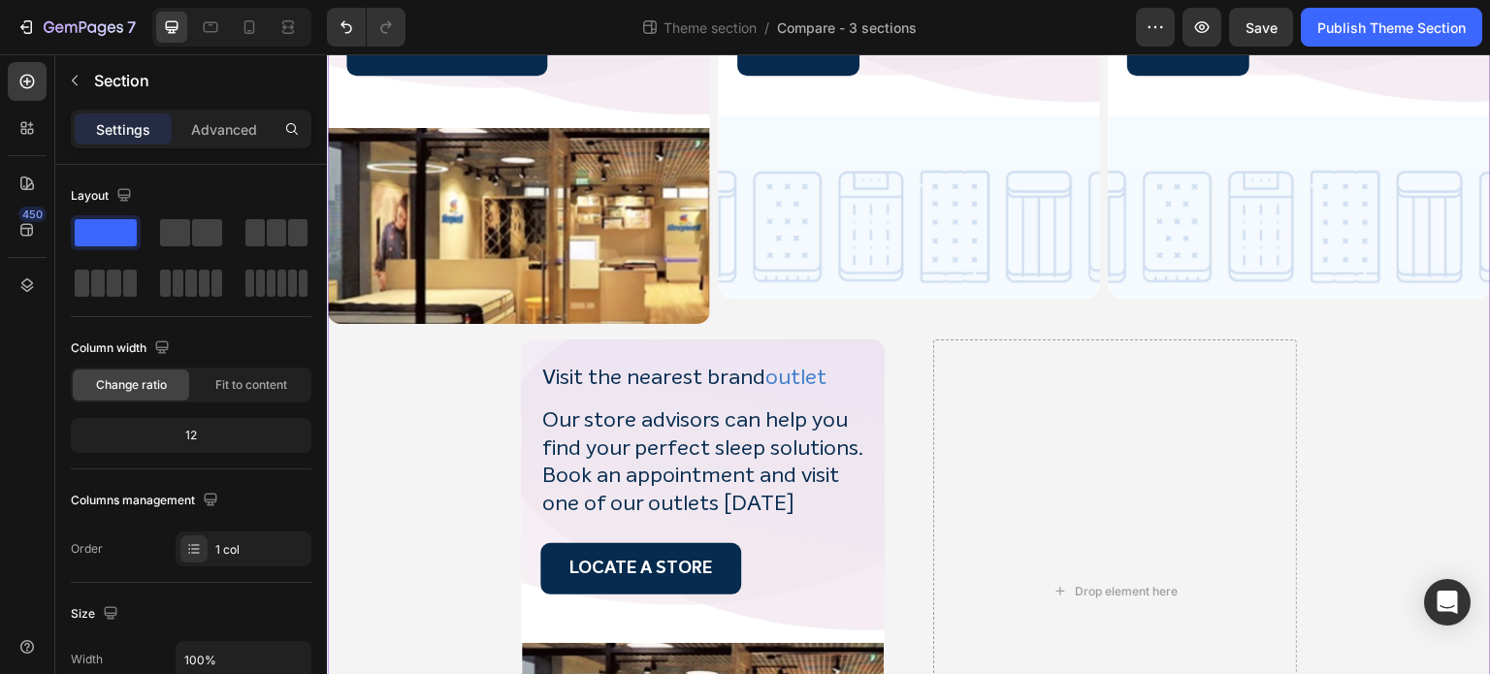
scroll to position [305, 0]
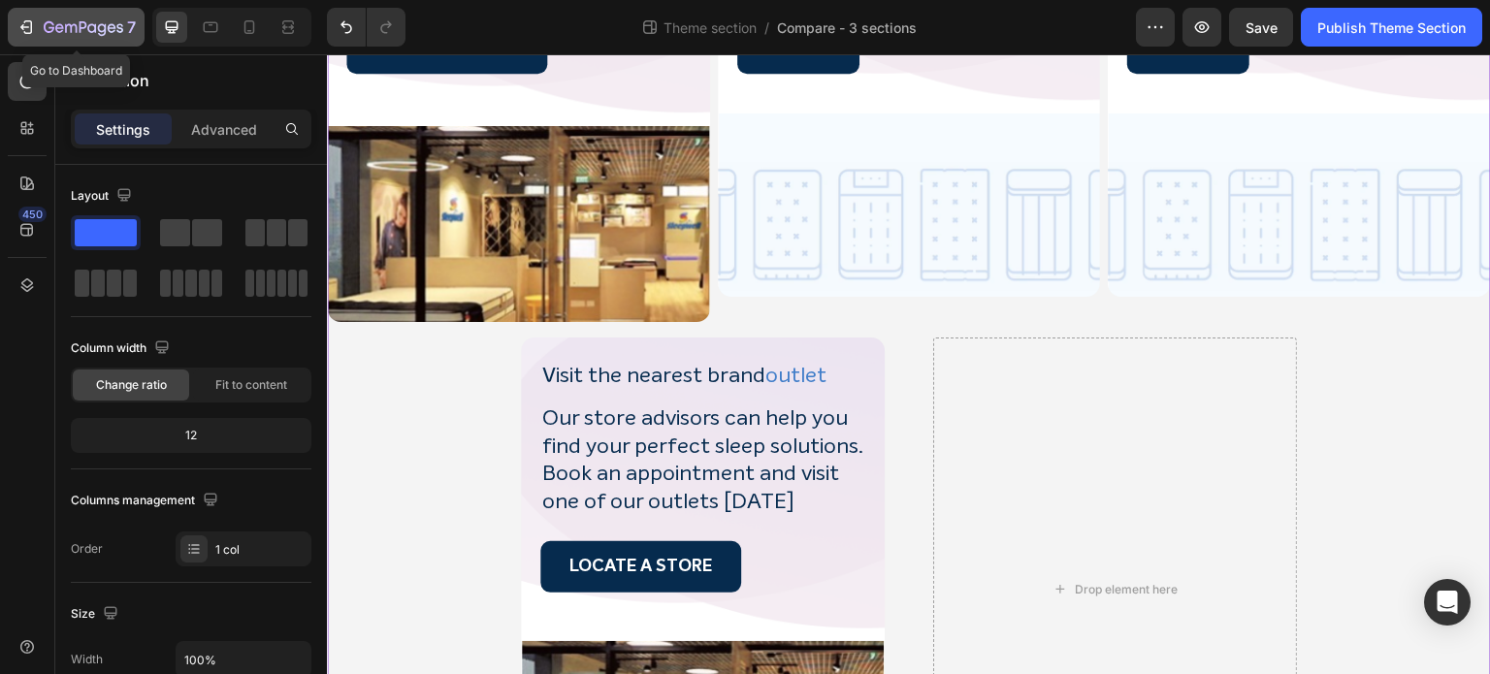
click at [21, 31] on icon "button" at bounding box center [25, 26] width 19 height 19
